Goal: Transaction & Acquisition: Book appointment/travel/reservation

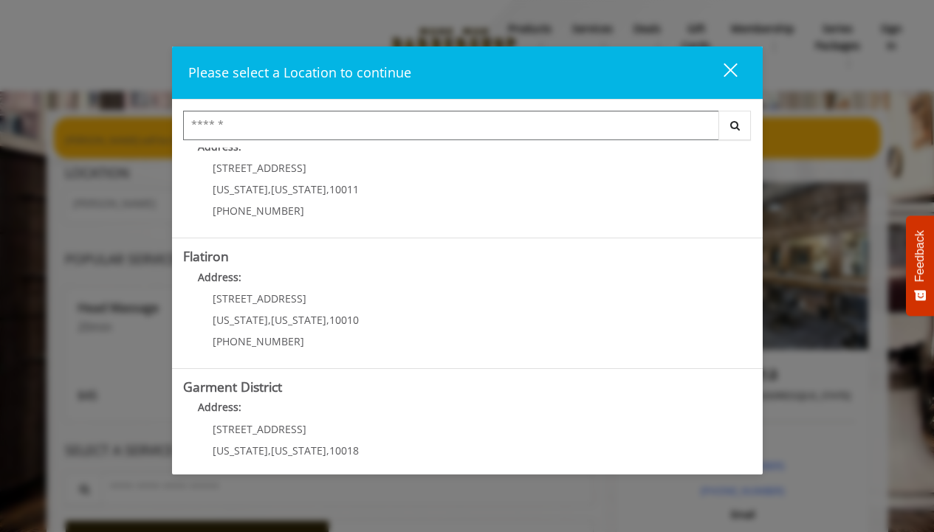
scroll to position [332, 0]
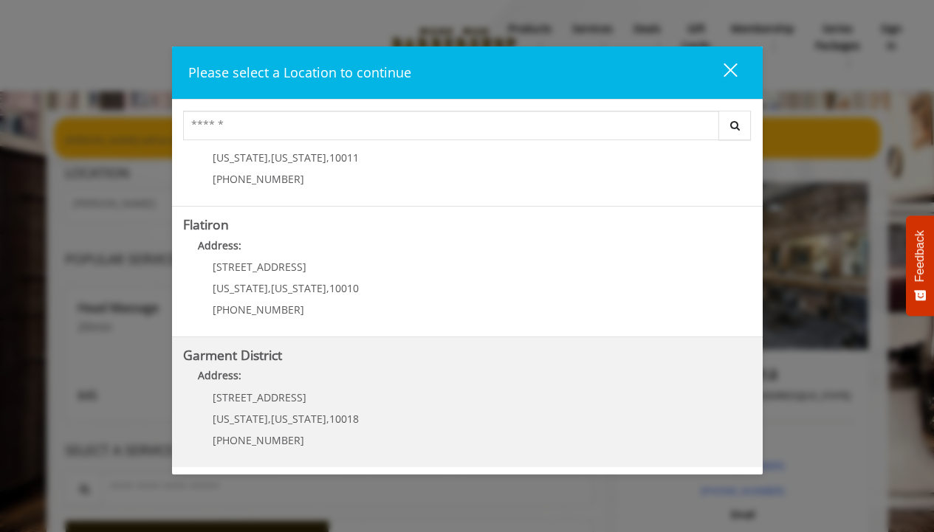
click at [375, 377] on District "Address:" at bounding box center [467, 380] width 568 height 24
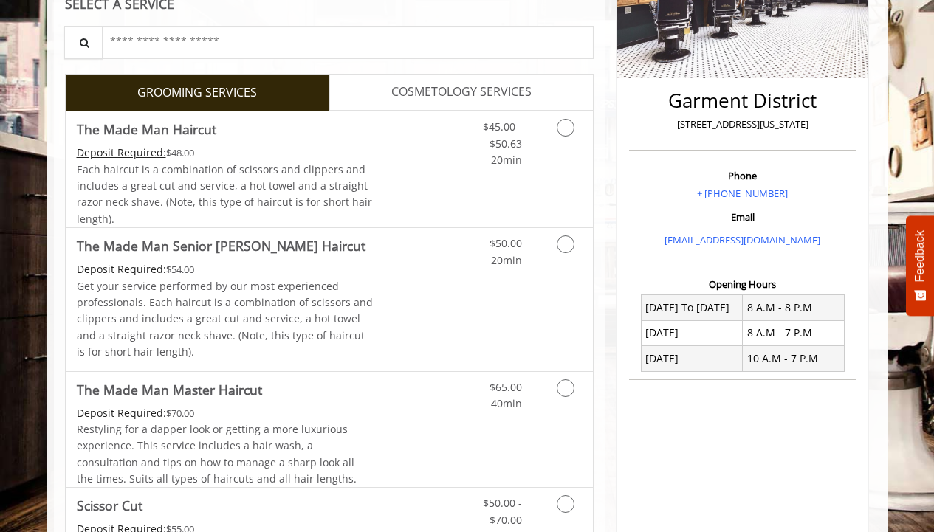
scroll to position [315, 0]
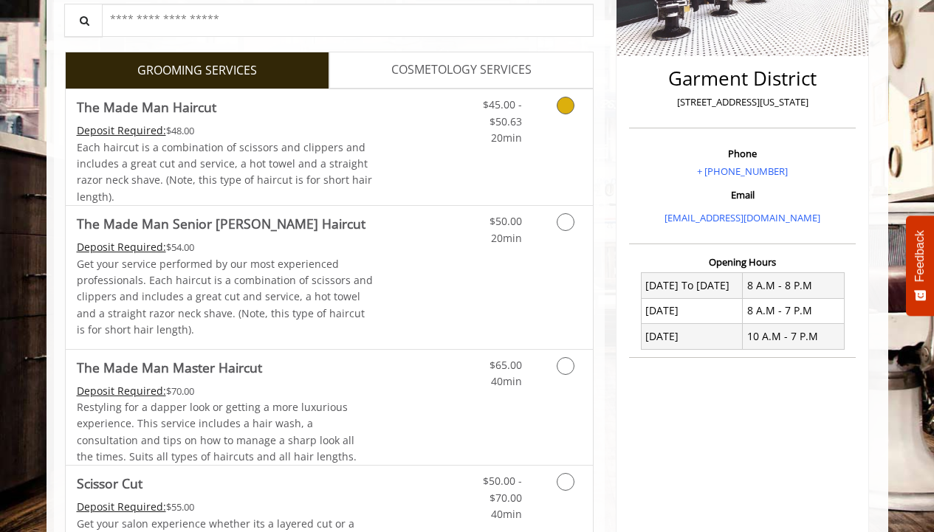
click at [575, 112] on link "Grooming services" at bounding box center [563, 117] width 38 height 57
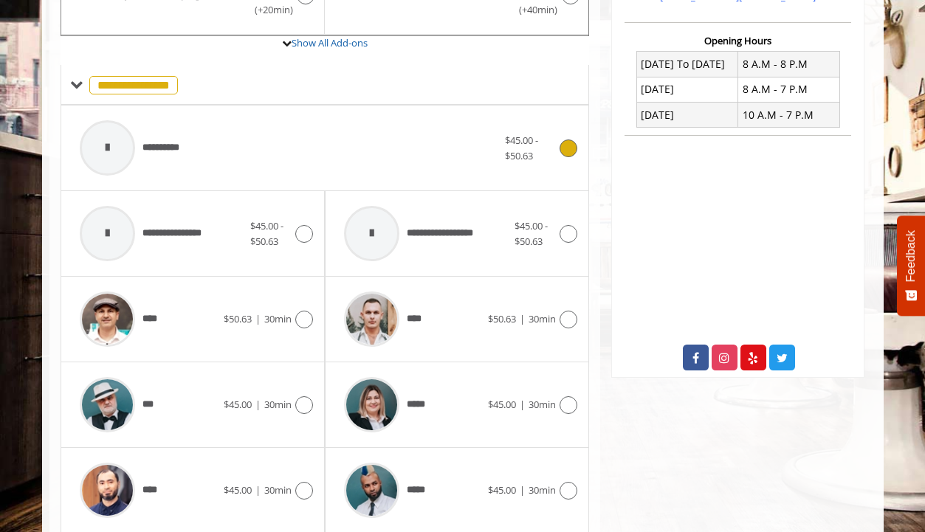
scroll to position [567, 0]
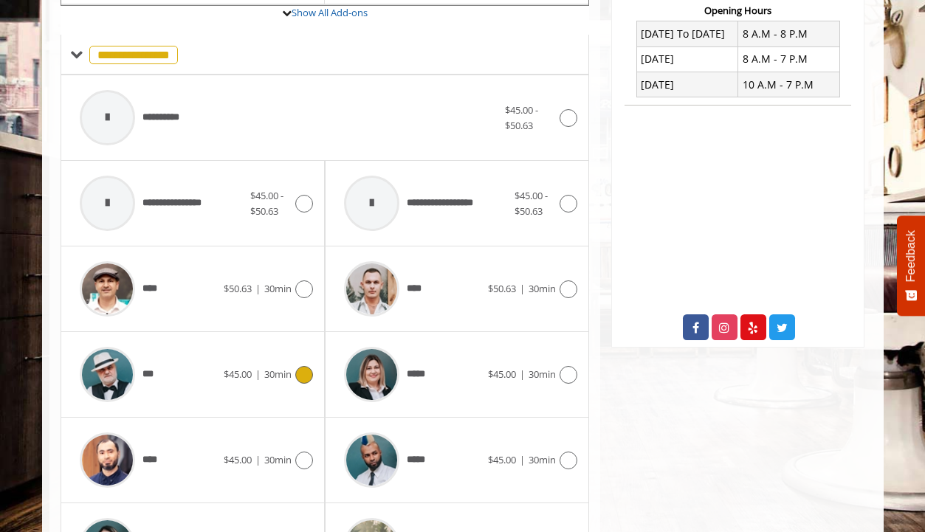
click at [247, 375] on span "$45.00" at bounding box center [238, 374] width 28 height 13
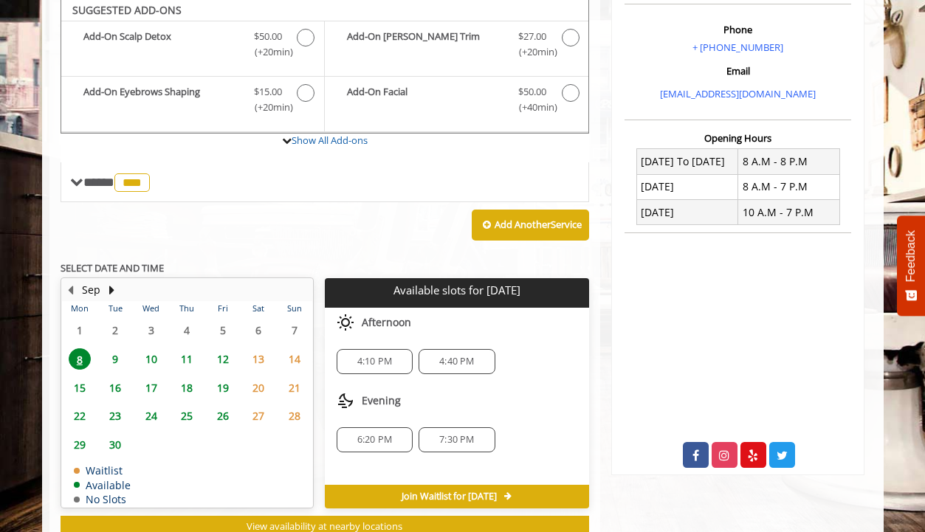
scroll to position [436, 0]
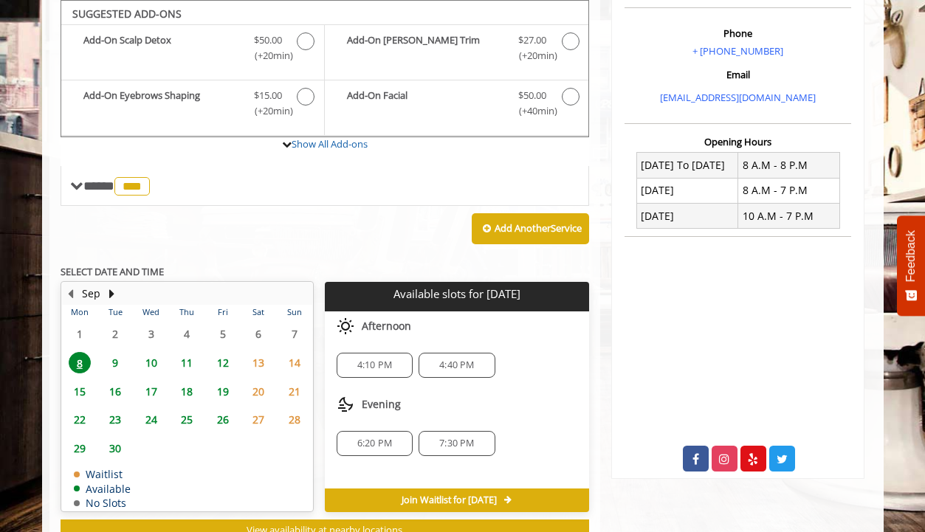
click at [391, 442] on span "6:20 PM" at bounding box center [374, 444] width 35 height 12
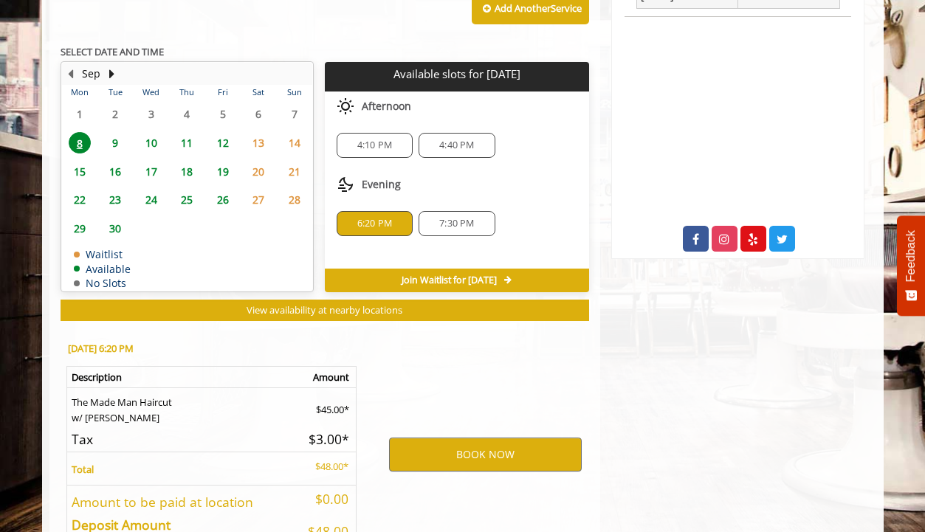
scroll to position [755, 0]
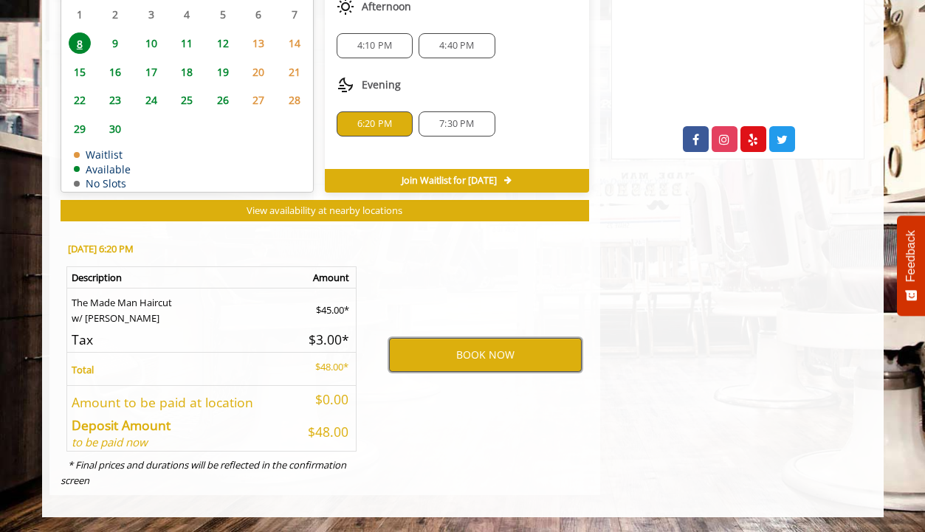
click at [453, 362] on button "BOOK NOW" at bounding box center [485, 355] width 193 height 34
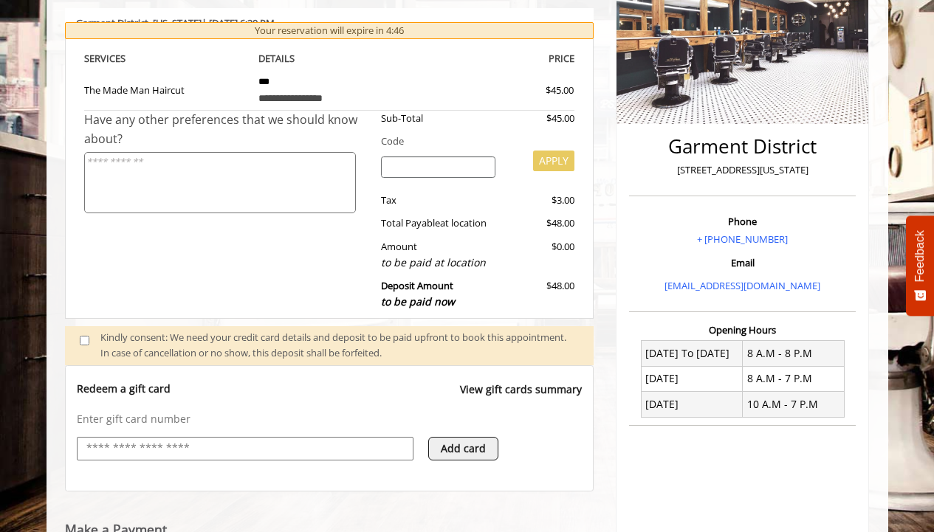
scroll to position [357, 0]
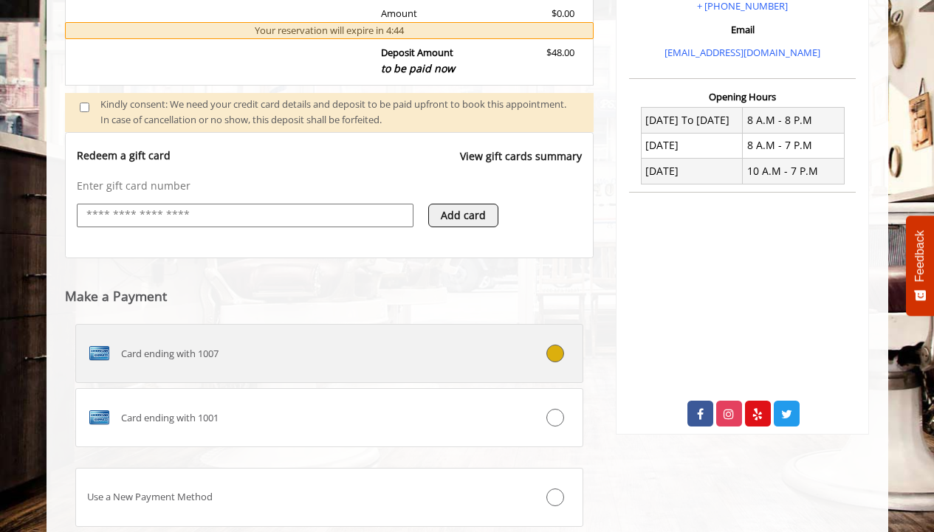
click at [227, 366] on label "Card ending with 1007" at bounding box center [329, 353] width 509 height 59
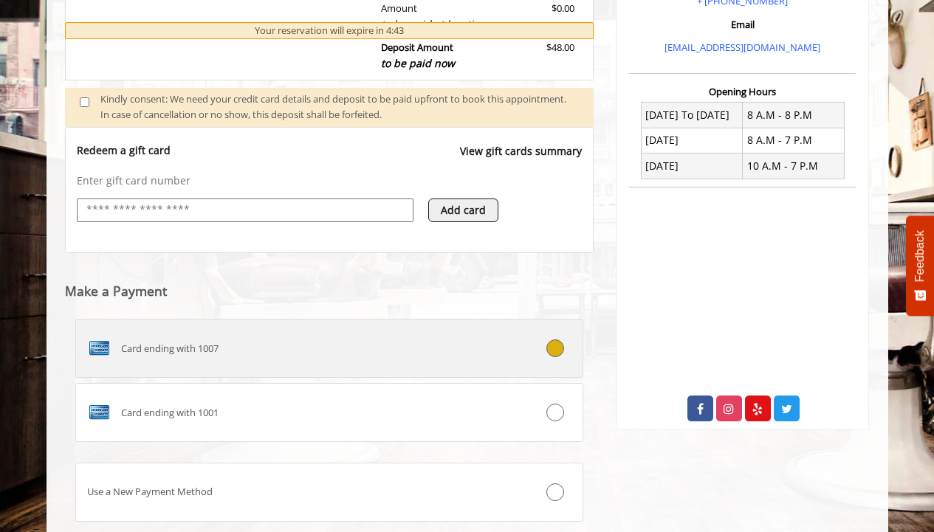
click at [227, 365] on label "Card ending with 1007" at bounding box center [329, 348] width 509 height 59
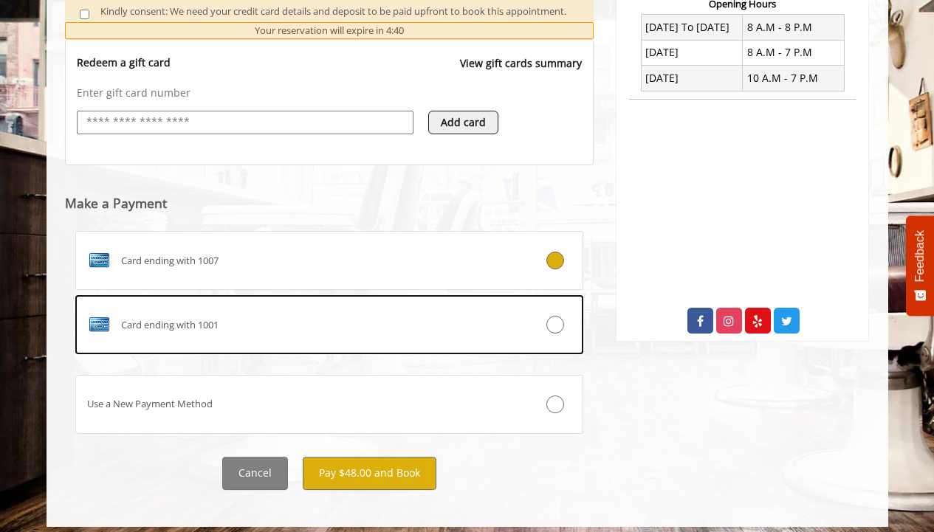
scroll to position [583, 0]
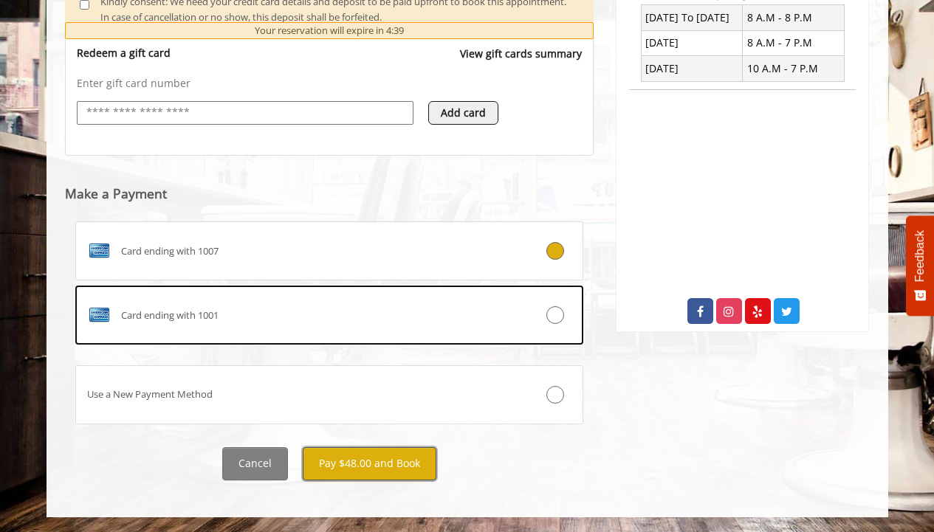
click at [382, 465] on button "Pay $48.00 and Book" at bounding box center [370, 463] width 134 height 33
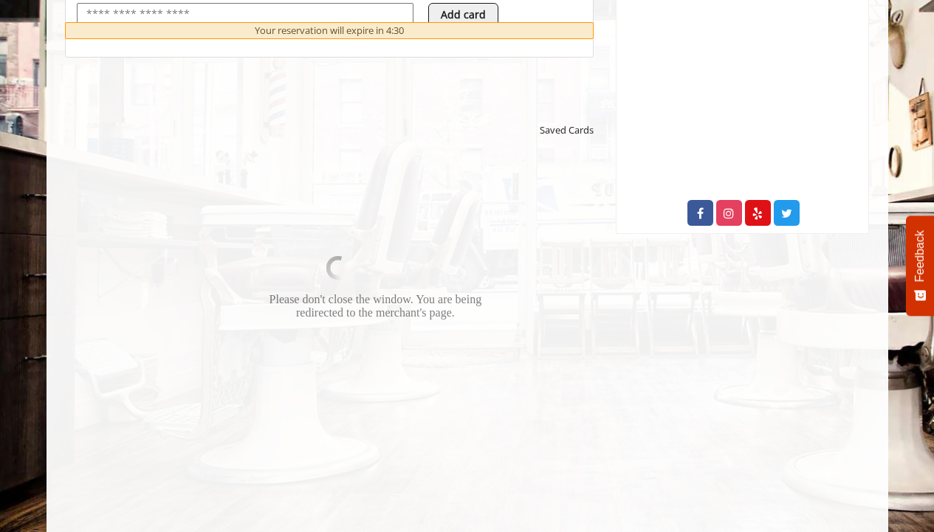
scroll to position [704, 0]
